Goal: Communication & Community: Answer question/provide support

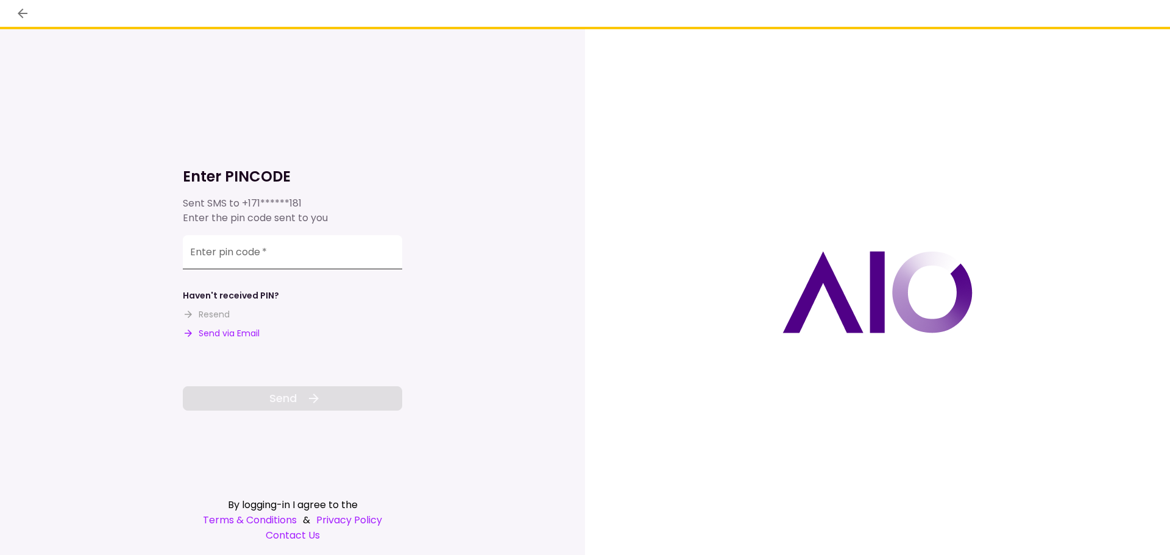
click at [290, 263] on input "Enter pin code   *" at bounding box center [292, 252] width 219 height 34
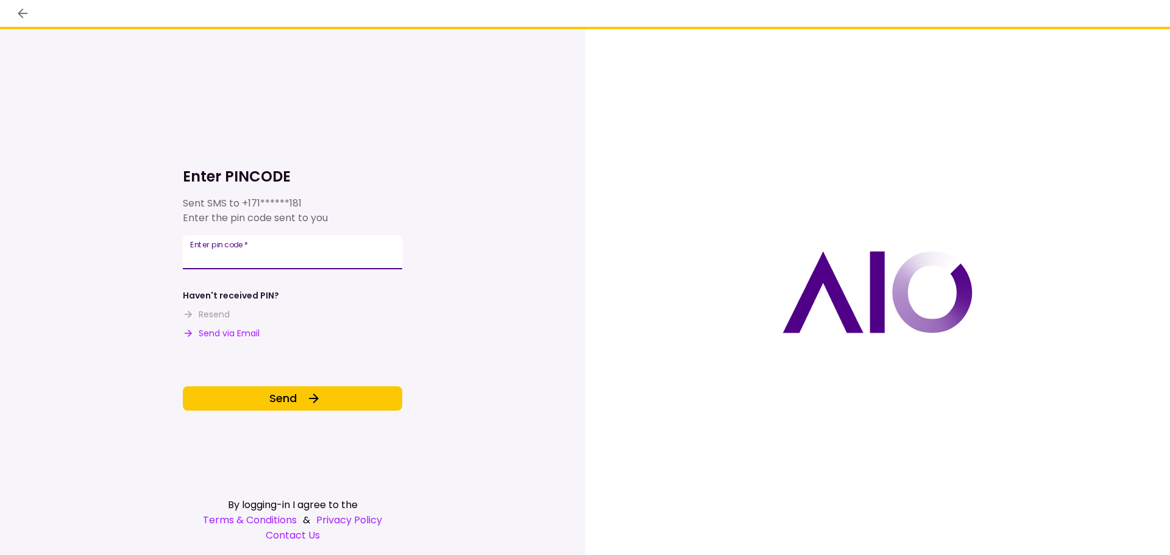
type input "******"
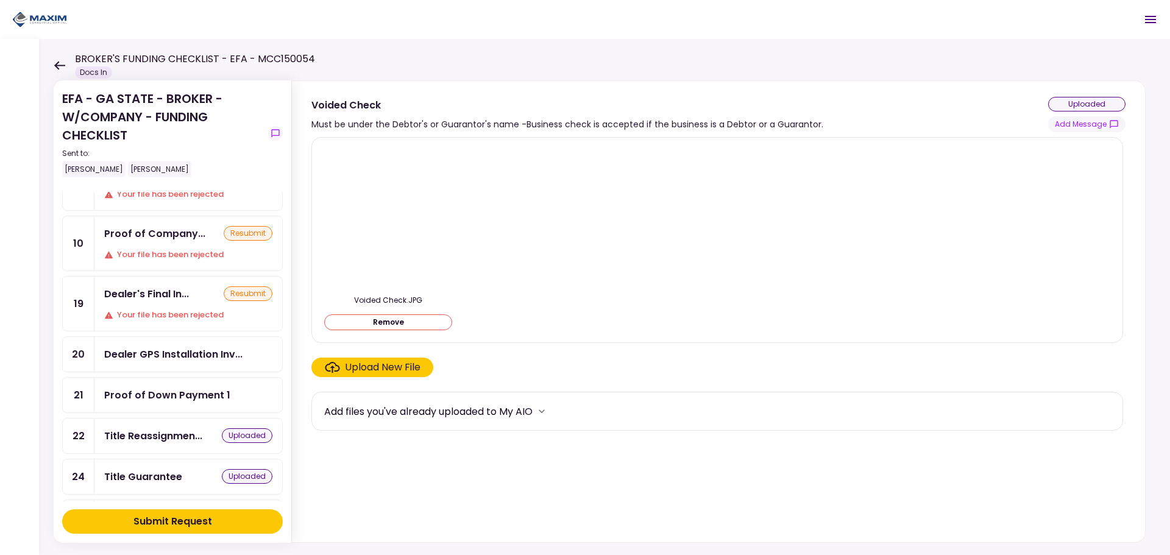
scroll to position [487, 0]
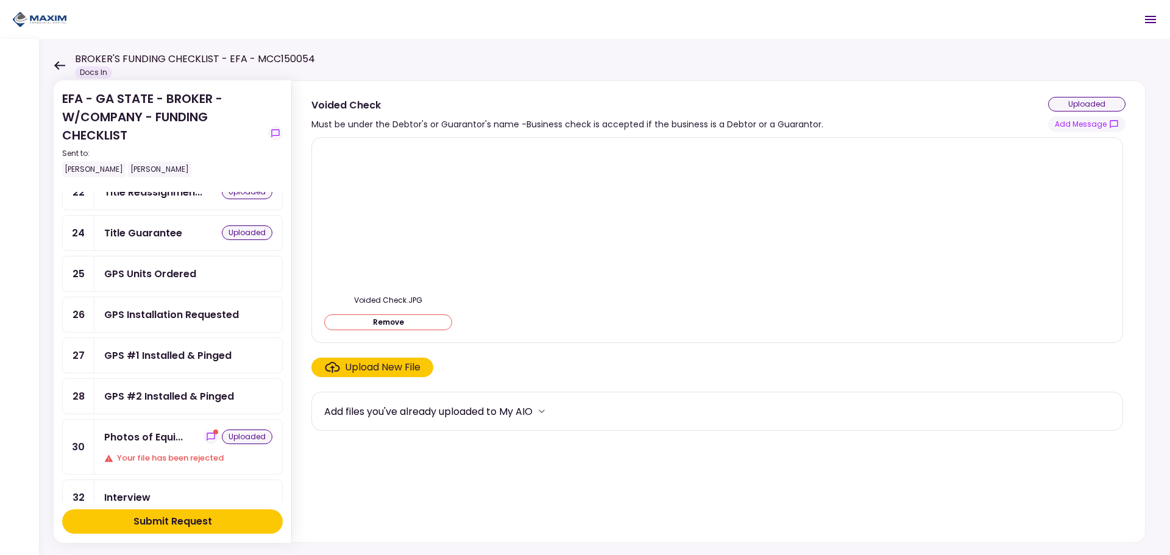
click at [166, 317] on div "GPS Installation Requested" at bounding box center [171, 314] width 135 height 15
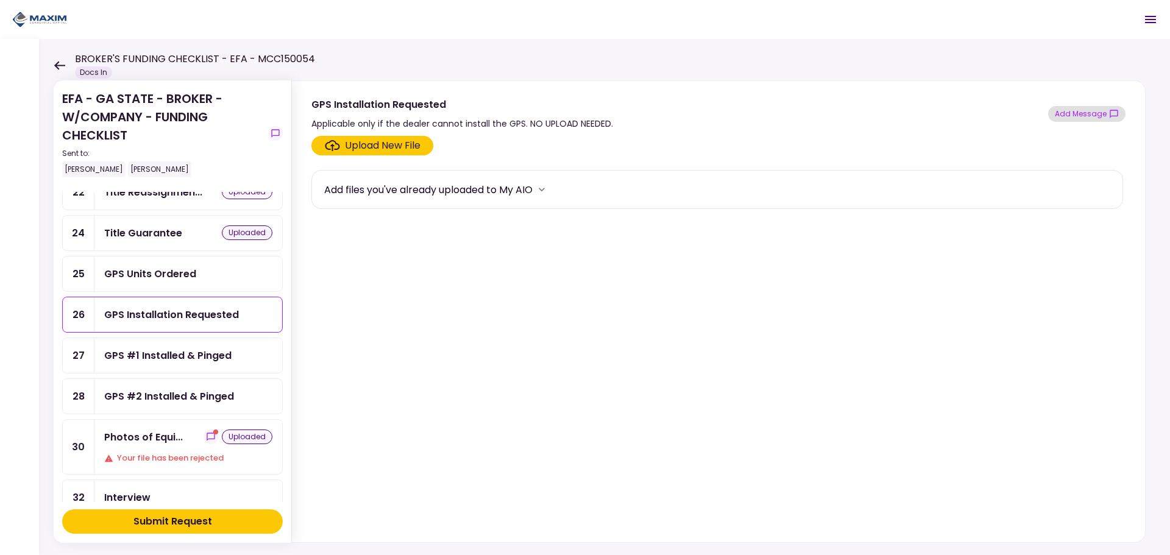
click at [1065, 116] on button "Add Message" at bounding box center [1086, 114] width 77 height 16
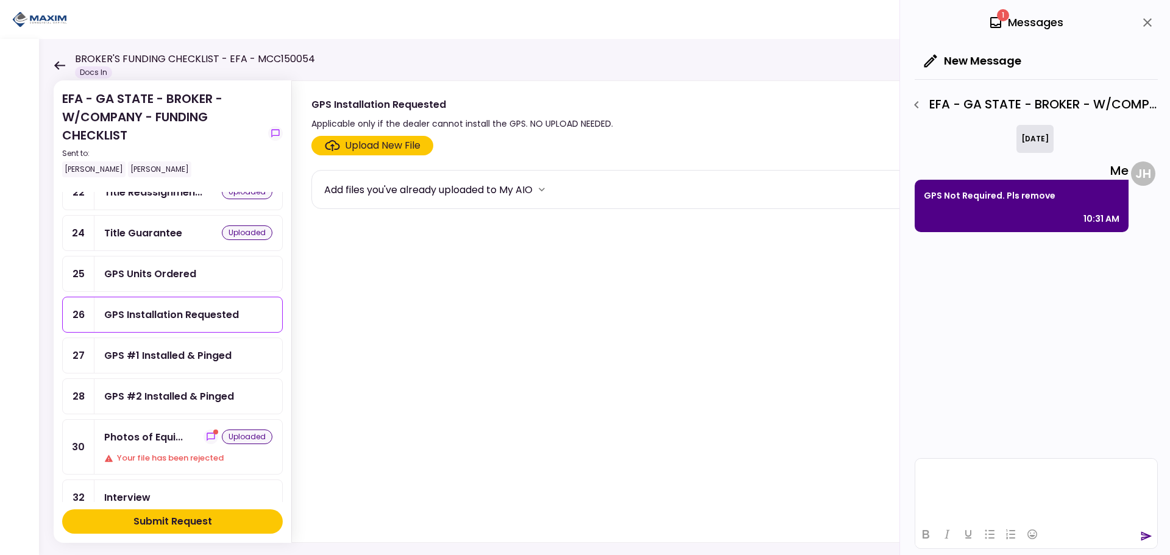
click at [997, 482] on html at bounding box center [1036, 474] width 242 height 30
click at [921, 446] on div "**********" at bounding box center [1035, 445] width 231 height 11
click at [922, 436] on div "Rich Text Area. Press ALT-0 for help." at bounding box center [1035, 436] width 231 height 10
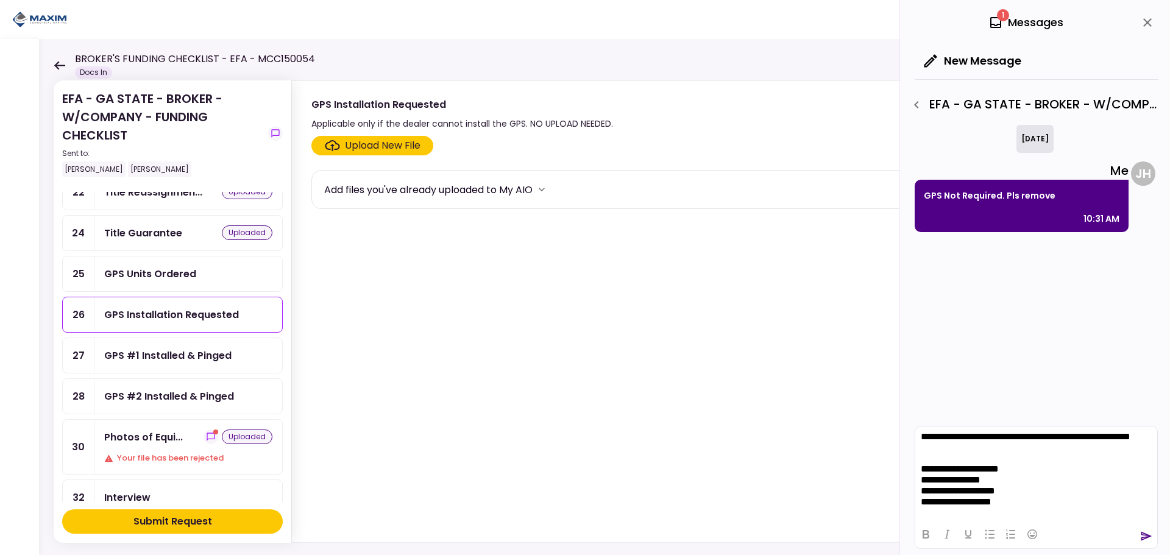
click at [1023, 504] on div "**********" at bounding box center [1035, 501] width 231 height 11
click at [1142, 537] on icon "send" at bounding box center [1146, 536] width 12 height 12
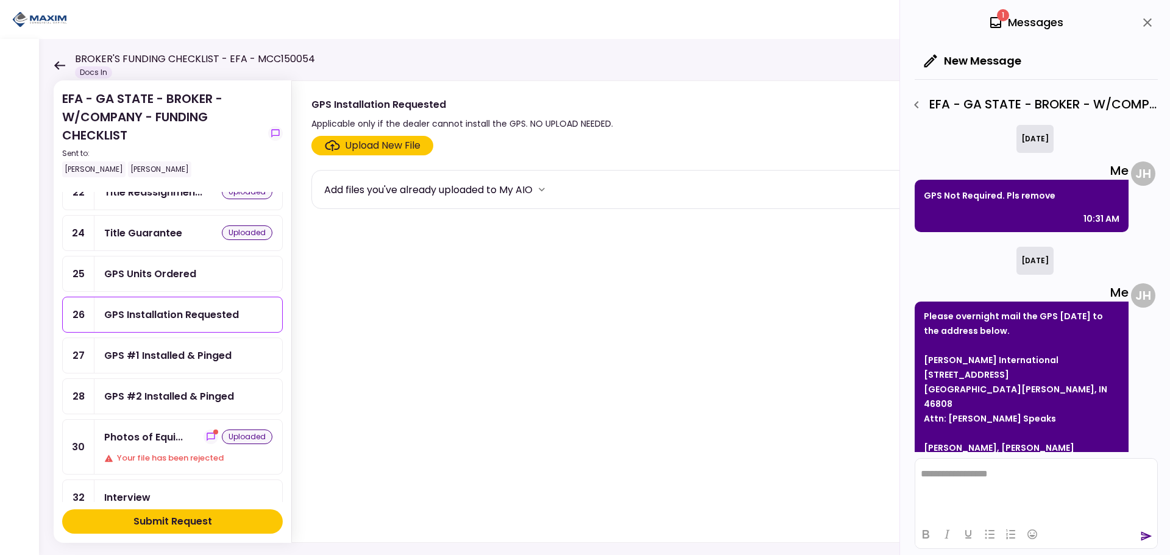
scroll to position [15, 0]
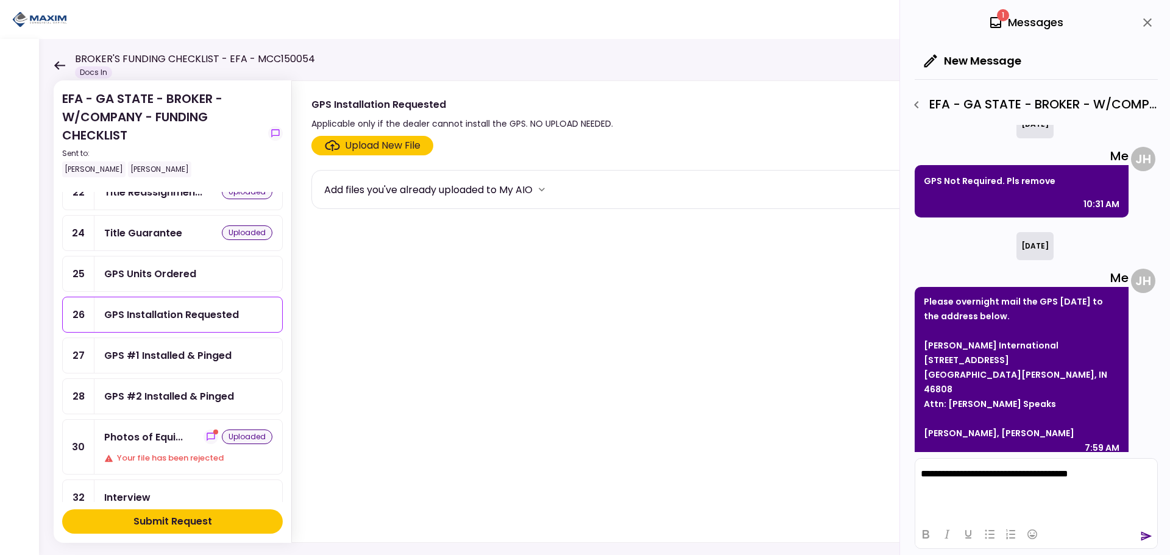
click at [1145, 536] on icon "send" at bounding box center [1146, 536] width 12 height 12
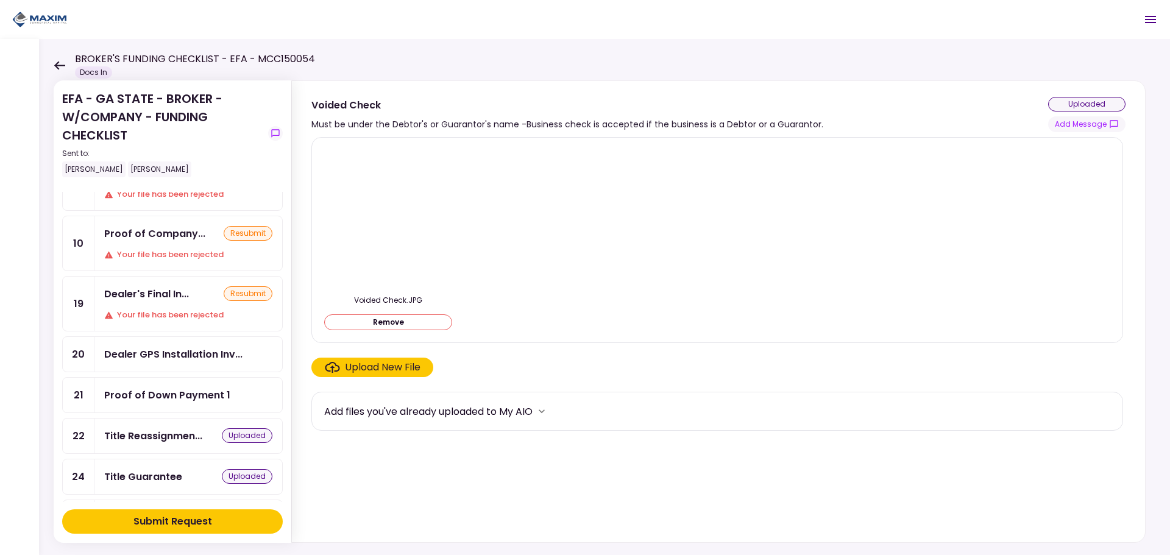
scroll to position [487, 0]
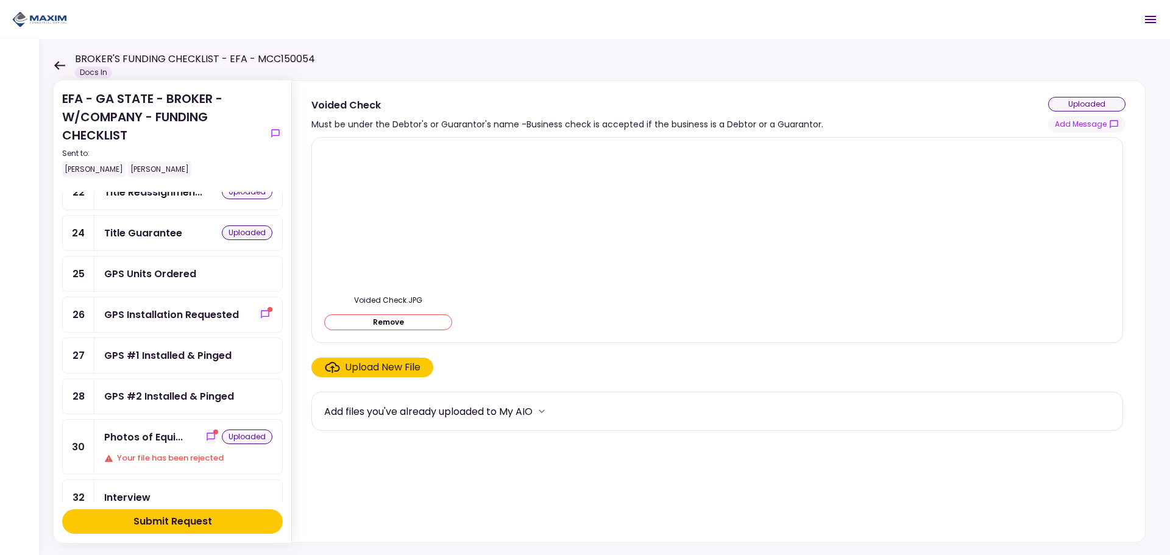
click at [149, 316] on div "GPS Installation Requested" at bounding box center [171, 314] width 135 height 15
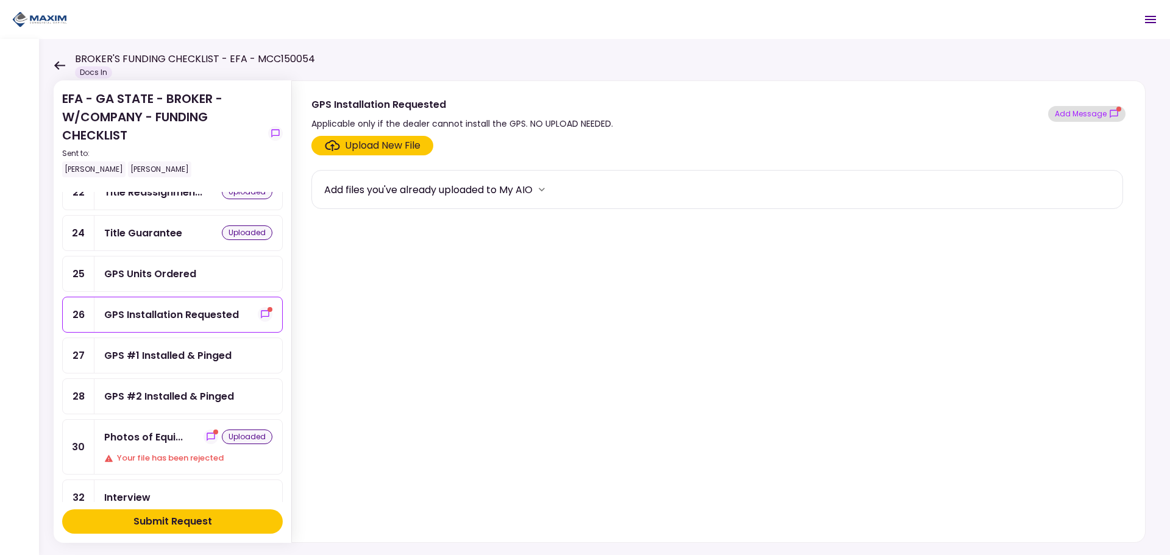
click at [1076, 109] on button "Add Message" at bounding box center [1086, 114] width 77 height 16
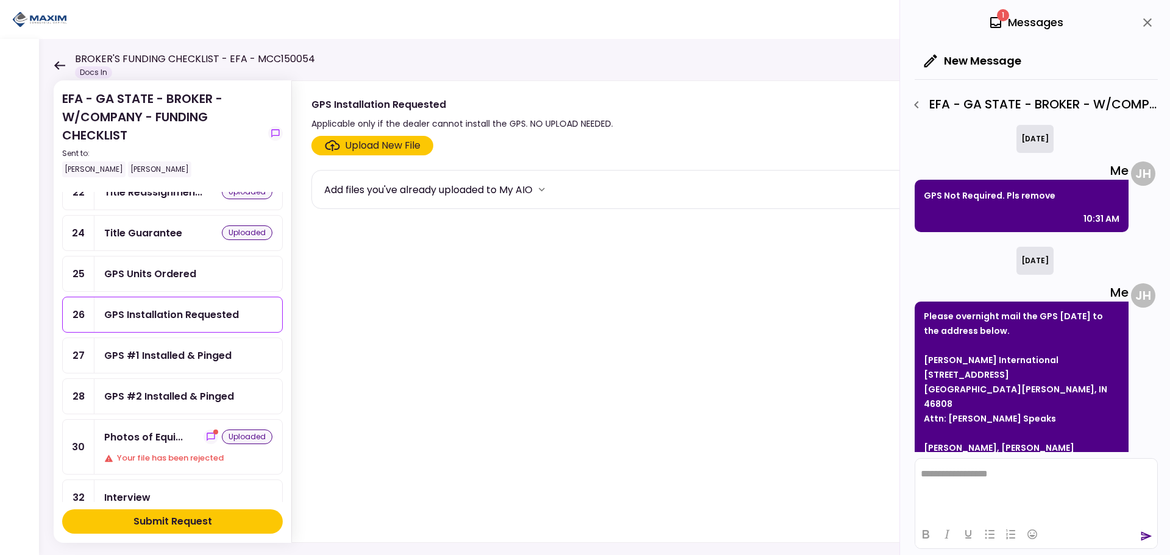
scroll to position [229, 0]
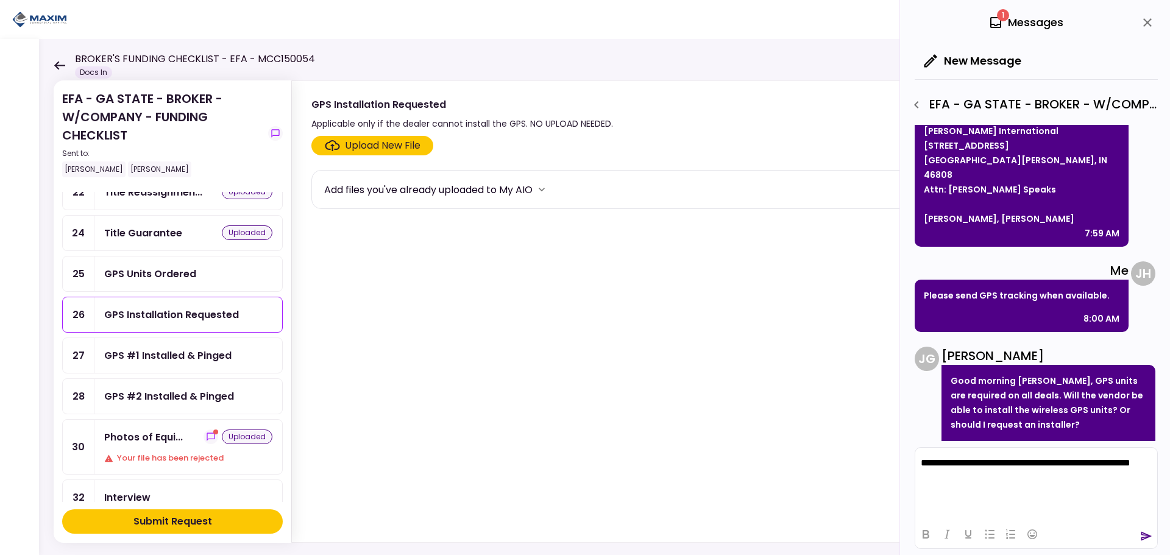
click at [1153, 538] on div at bounding box center [1036, 534] width 242 height 24
click at [1146, 537] on icon "send" at bounding box center [1146, 536] width 11 height 9
